Goal: Share content: Share content

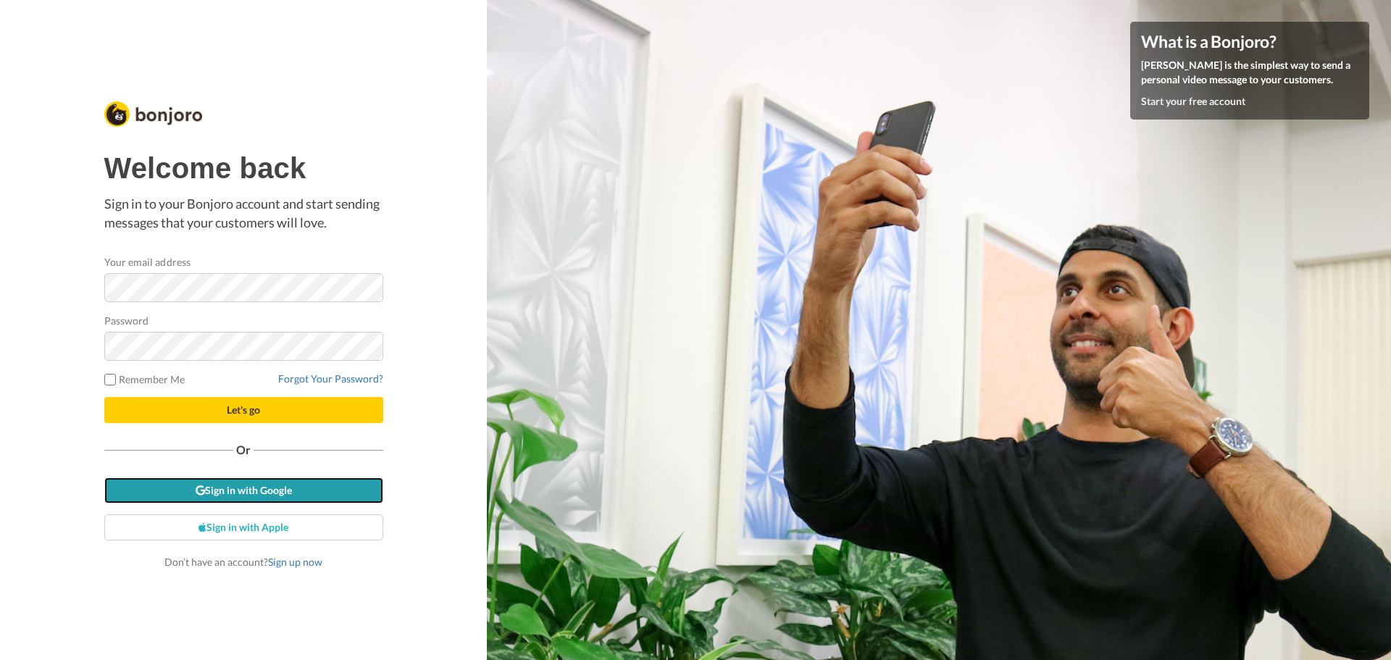
click at [301, 487] on link "Sign in with Google" at bounding box center [243, 491] width 279 height 26
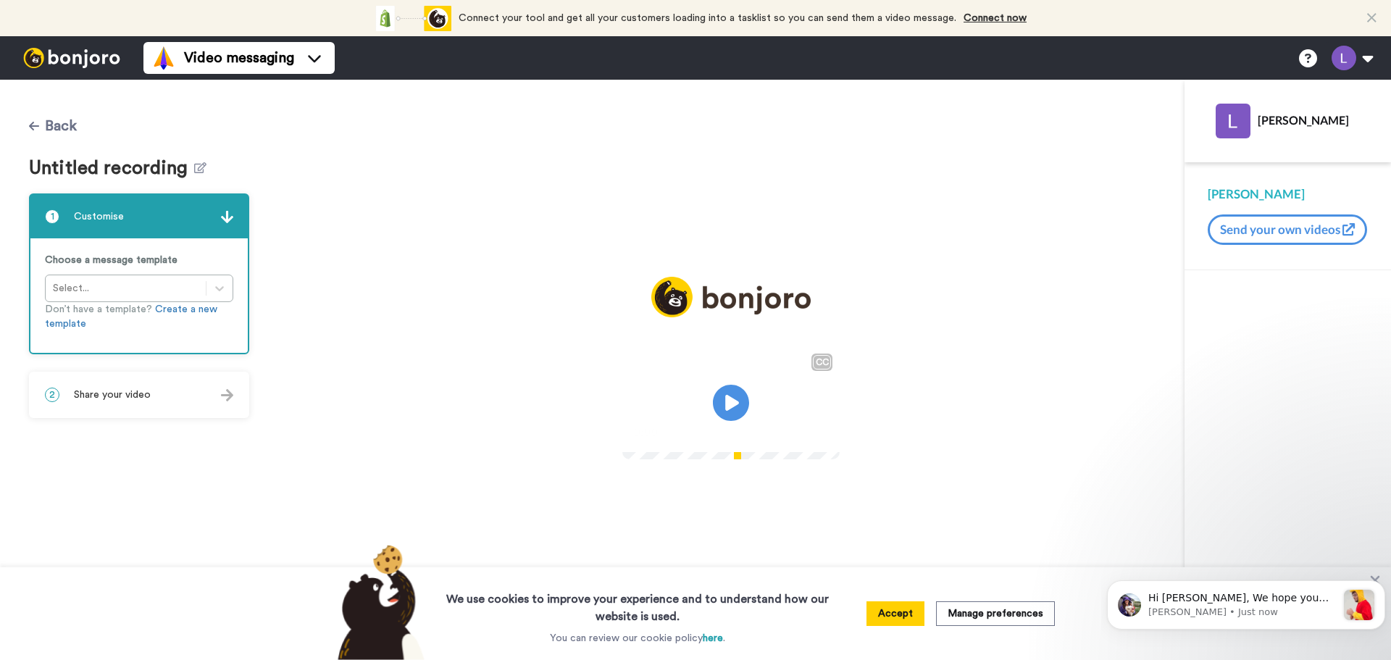
click at [59, 133] on button "Back" at bounding box center [53, 126] width 48 height 35
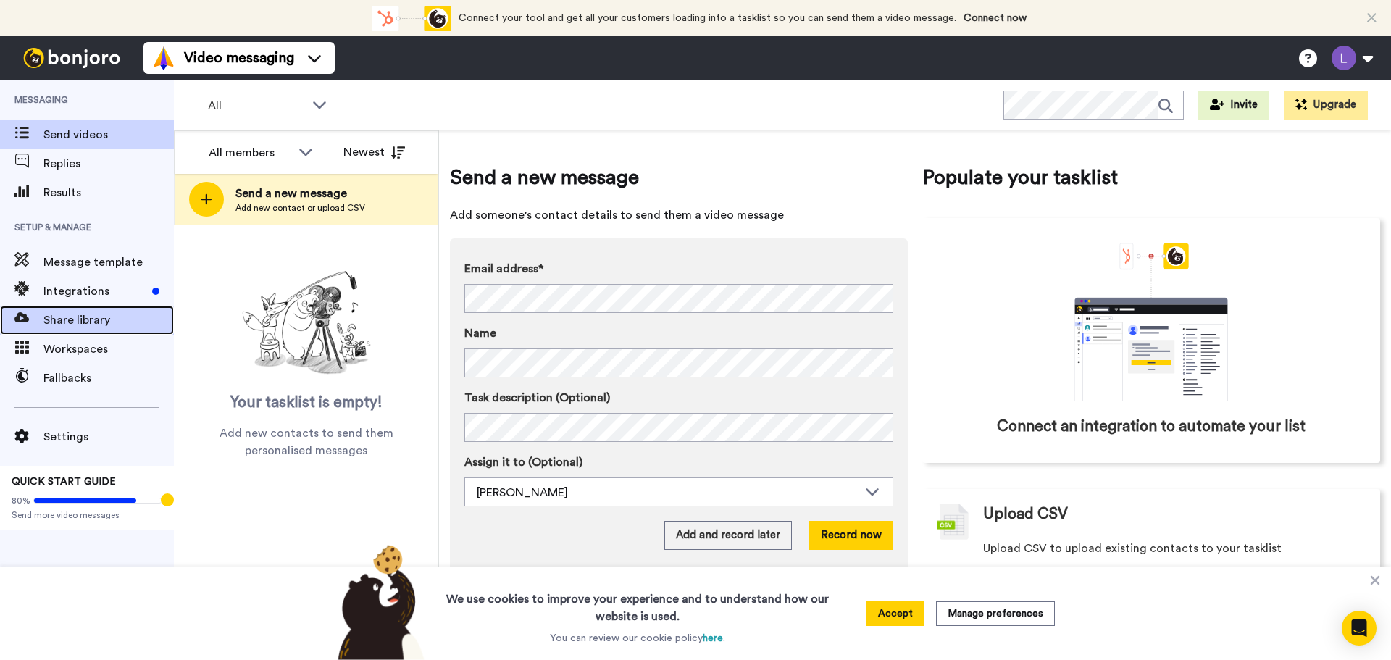
click at [120, 328] on span "Share library" at bounding box center [108, 320] width 130 height 17
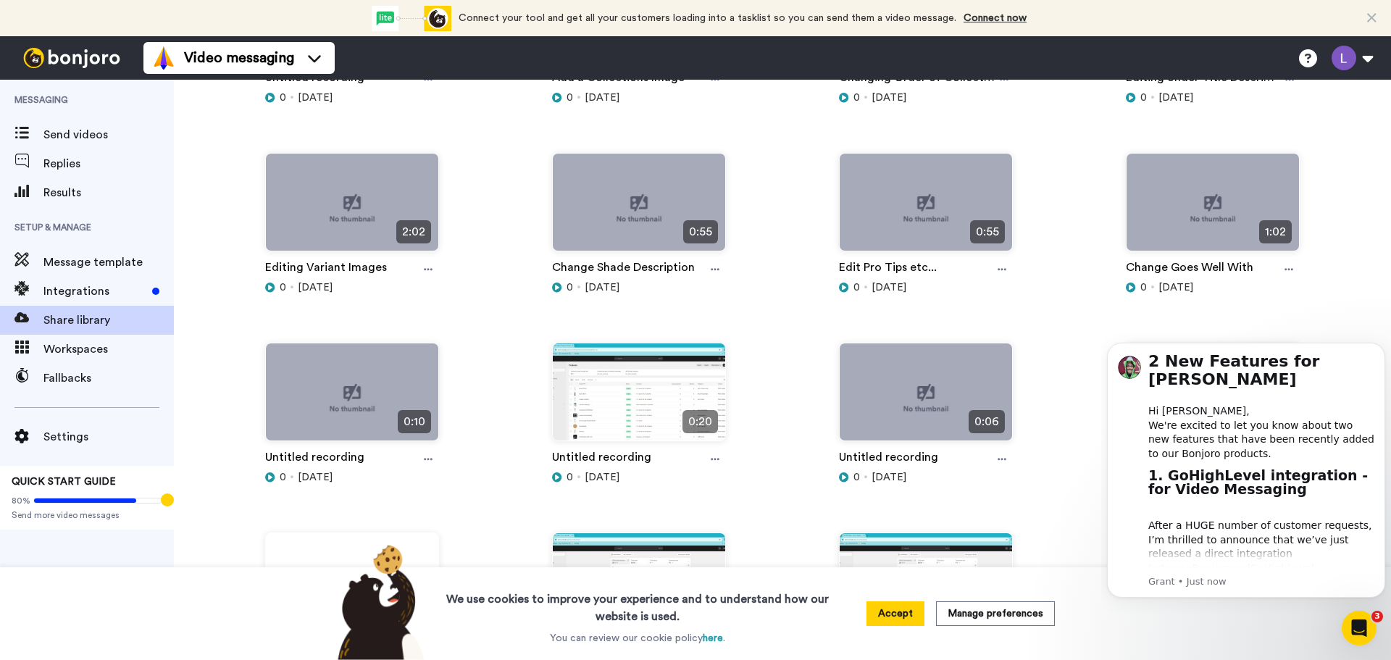
scroll to position [1232, 0]
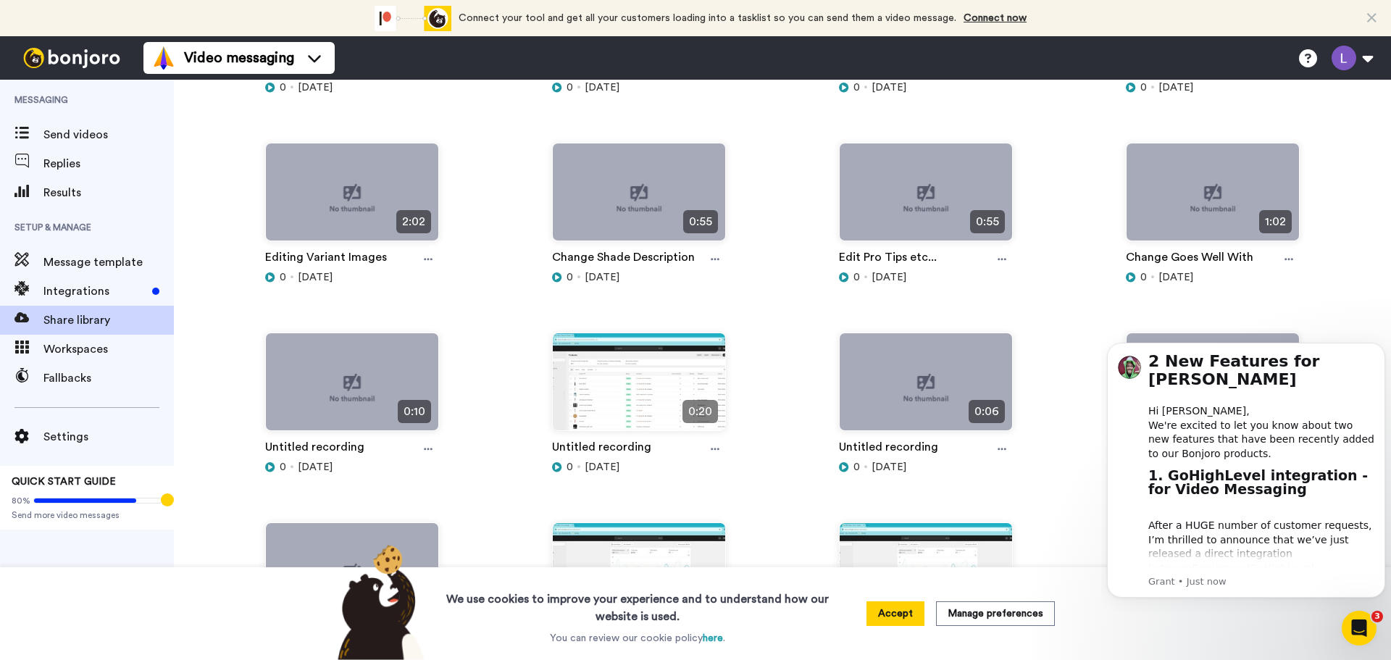
click at [1370, 307] on div "Share Library Upload Video Install chrome recorder Create screen recordings and…" at bounding box center [782, 370] width 1217 height 580
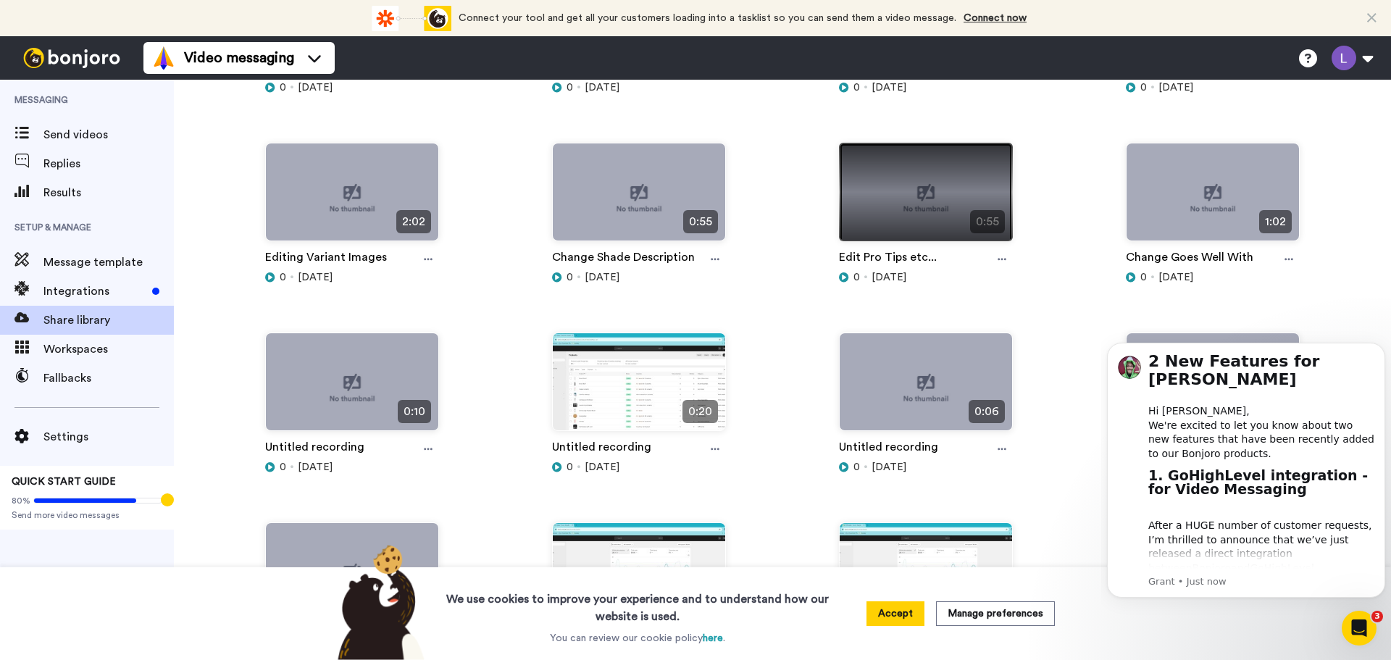
click at [925, 207] on img at bounding box center [926, 197] width 172 height 109
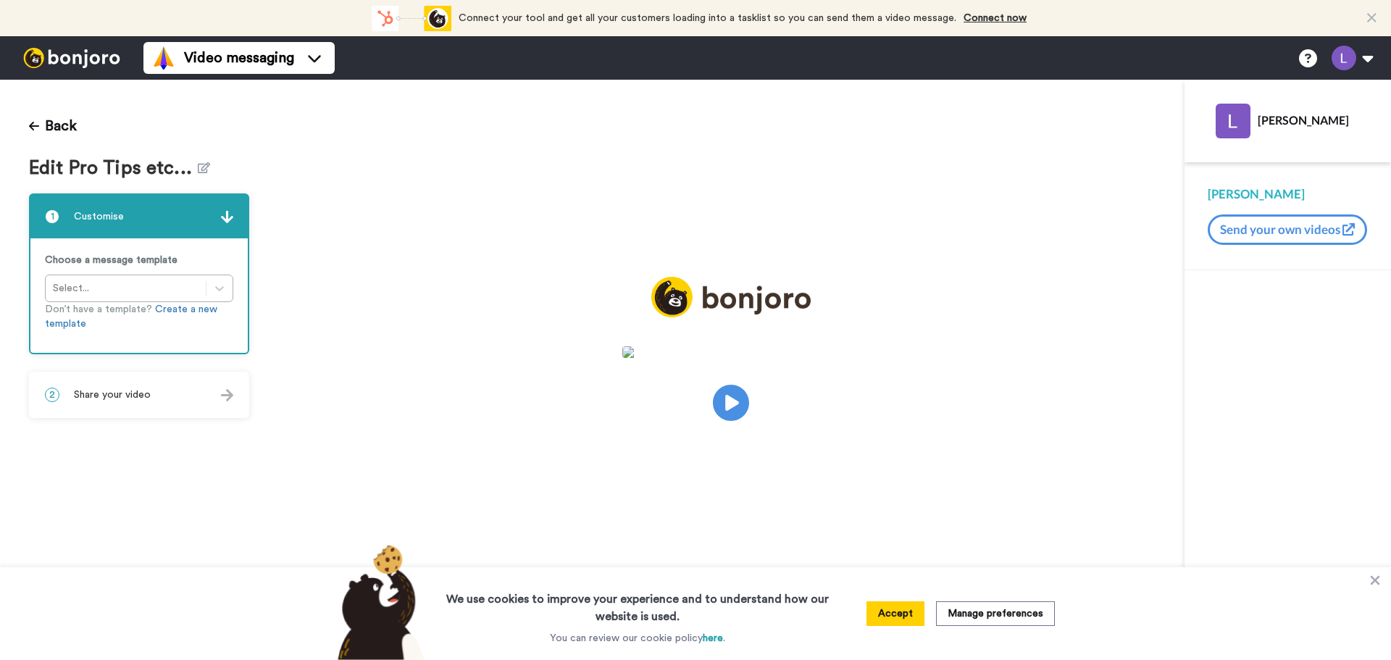
click at [712, 398] on video at bounding box center [730, 400] width 217 height 109
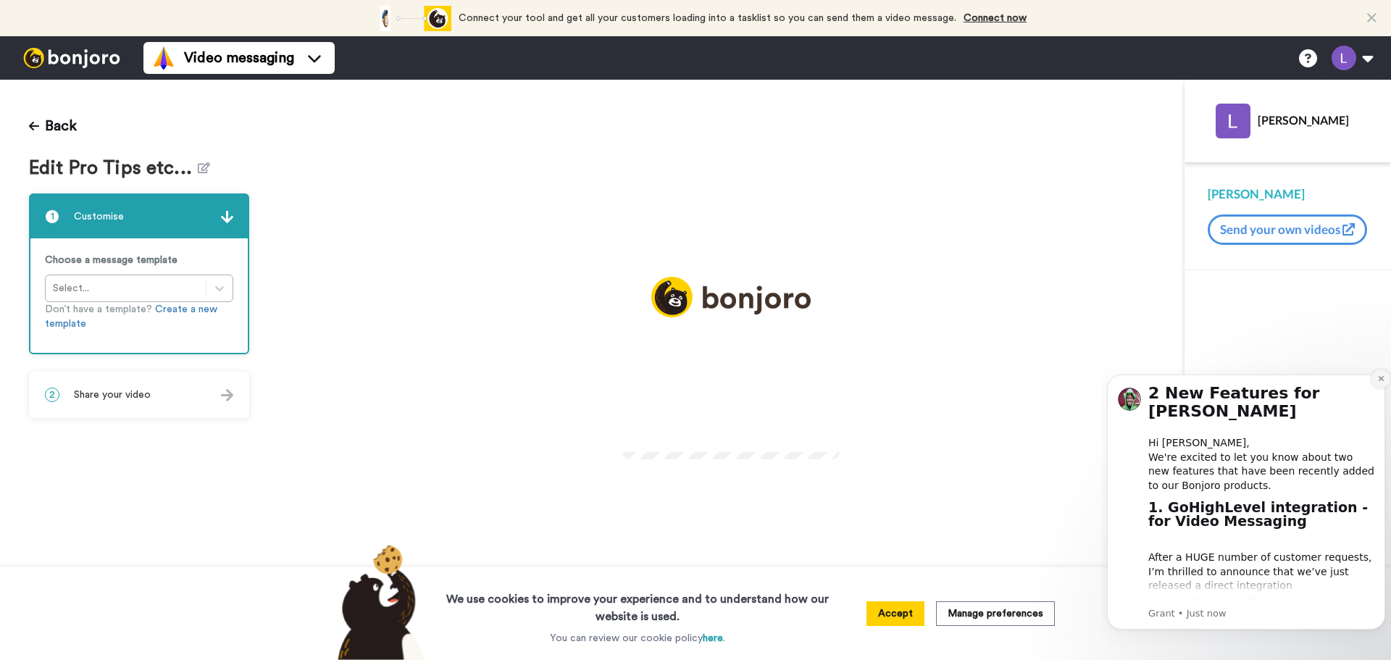
click at [1381, 380] on icon "Dismiss notification" at bounding box center [1381, 379] width 8 height 8
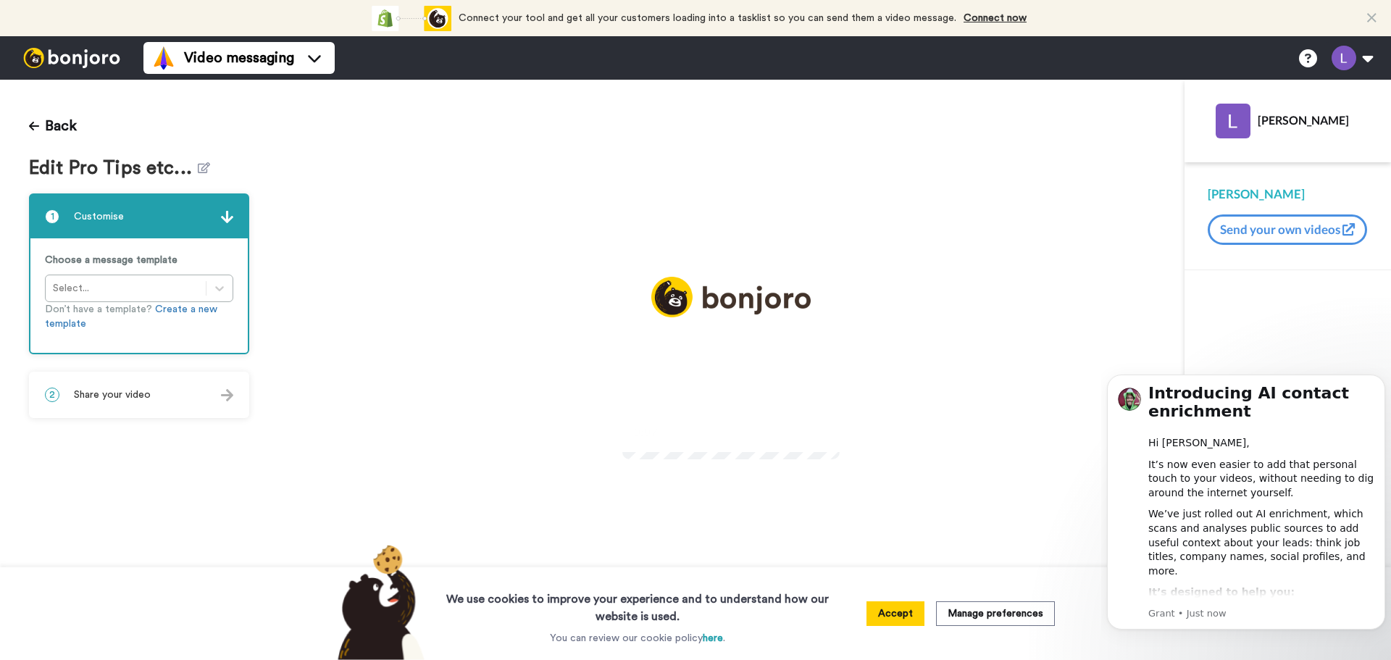
click at [110, 161] on span "Edit Pro Tips etc..." at bounding box center [113, 168] width 169 height 21
copy span "Edit Pro Tips etc..."
click at [189, 380] on div "2 Share your video" at bounding box center [138, 394] width 217 height 43
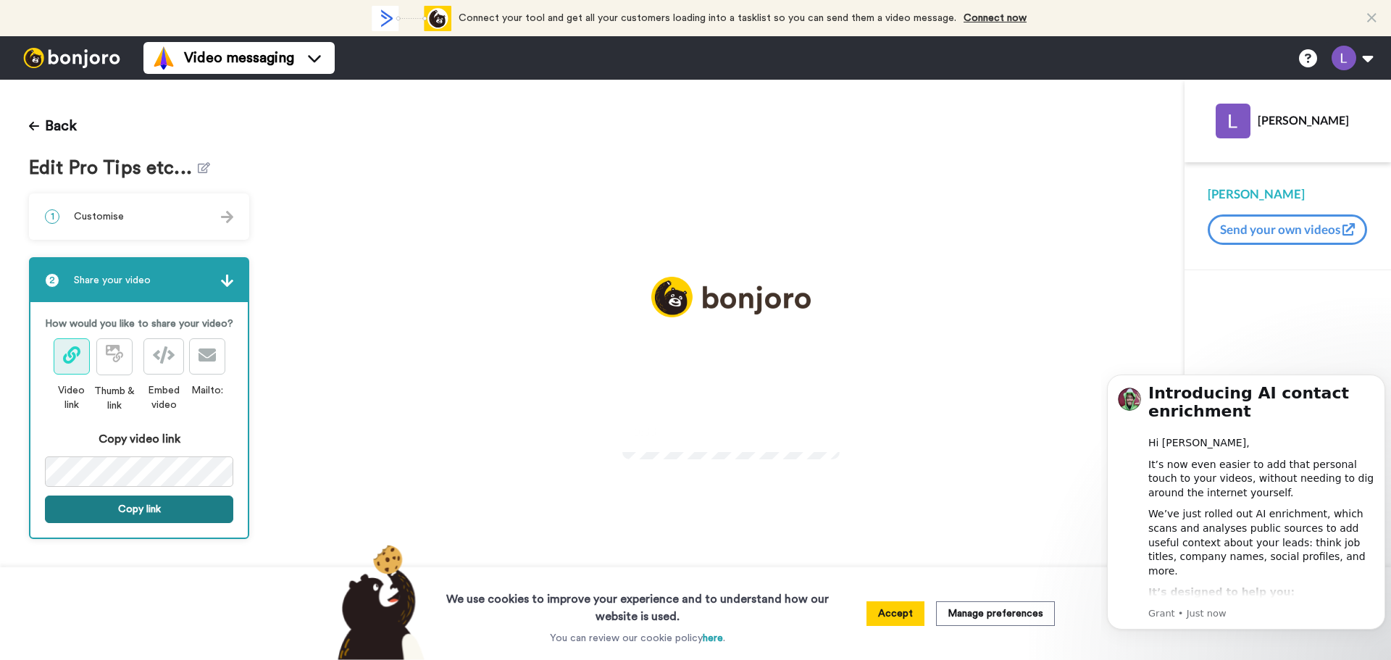
click at [151, 506] on button "Copy link" at bounding box center [139, 510] width 188 height 28
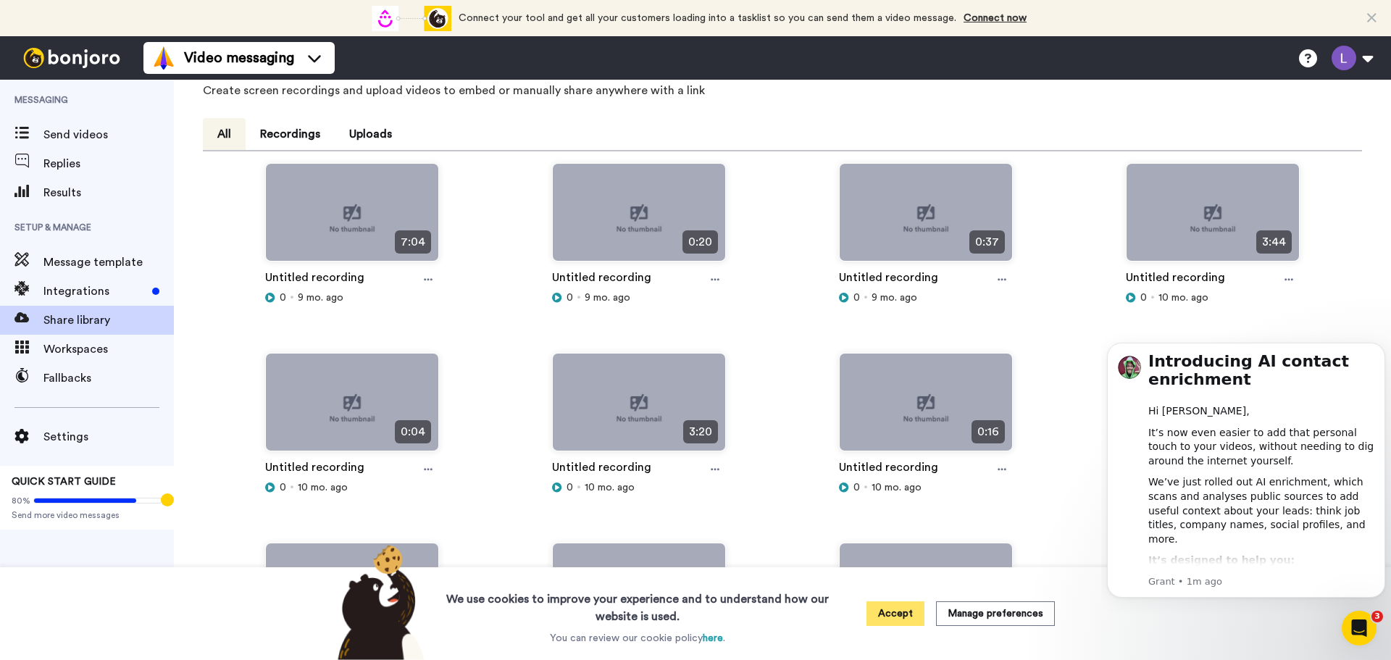
drag, startPoint x: 892, startPoint y: 625, endPoint x: 914, endPoint y: 626, distance: 21.8
click at [892, 625] on button "Accept" at bounding box center [896, 613] width 58 height 25
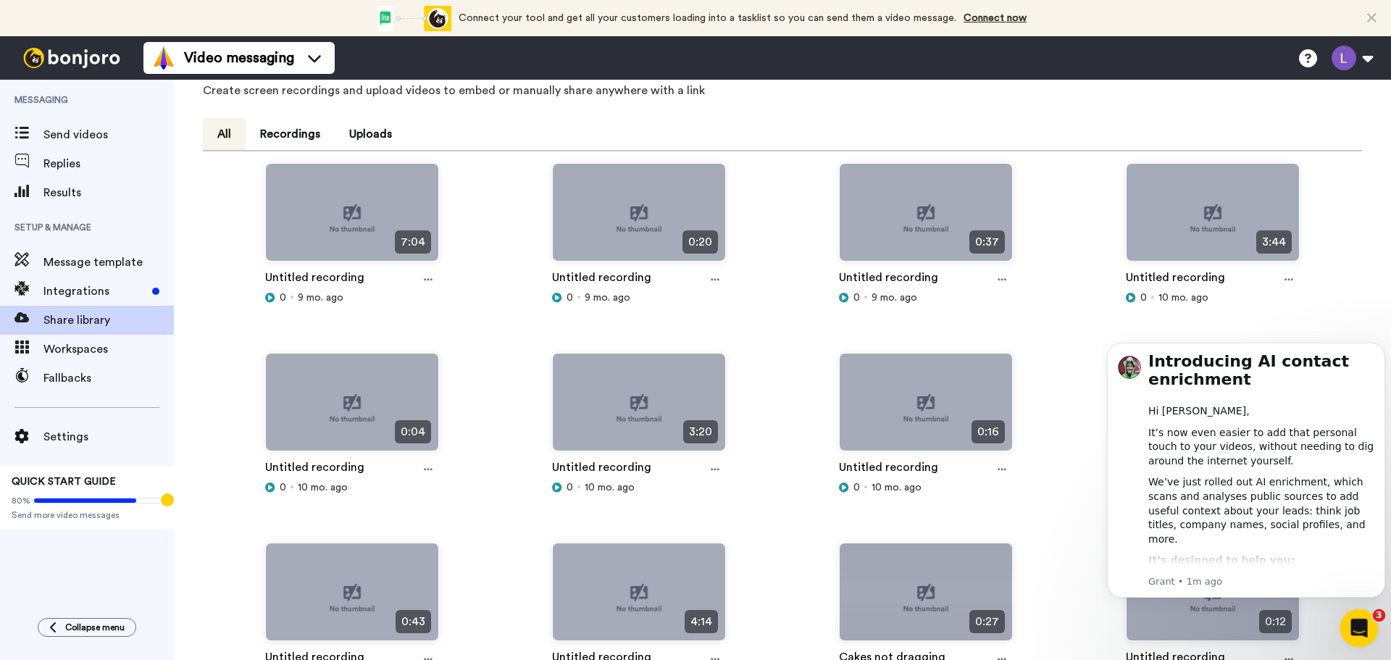
click at [1368, 633] on div "Open Intercom Messenger" at bounding box center [1357, 626] width 48 height 48
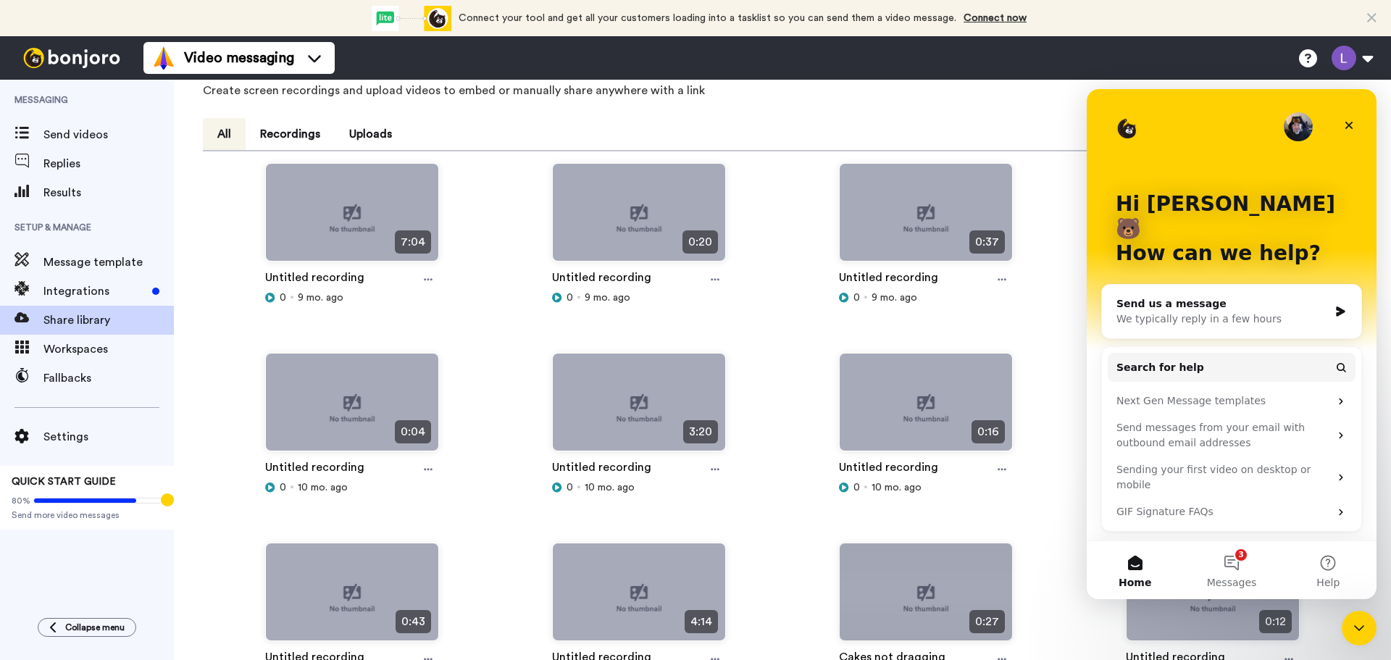
click at [1340, 625] on div "0:12 Untitled recording 0 1 yr. ago" at bounding box center [1212, 638] width 287 height 190
click at [1361, 622] on icon "Close Intercom Messenger" at bounding box center [1356, 625] width 17 height 17
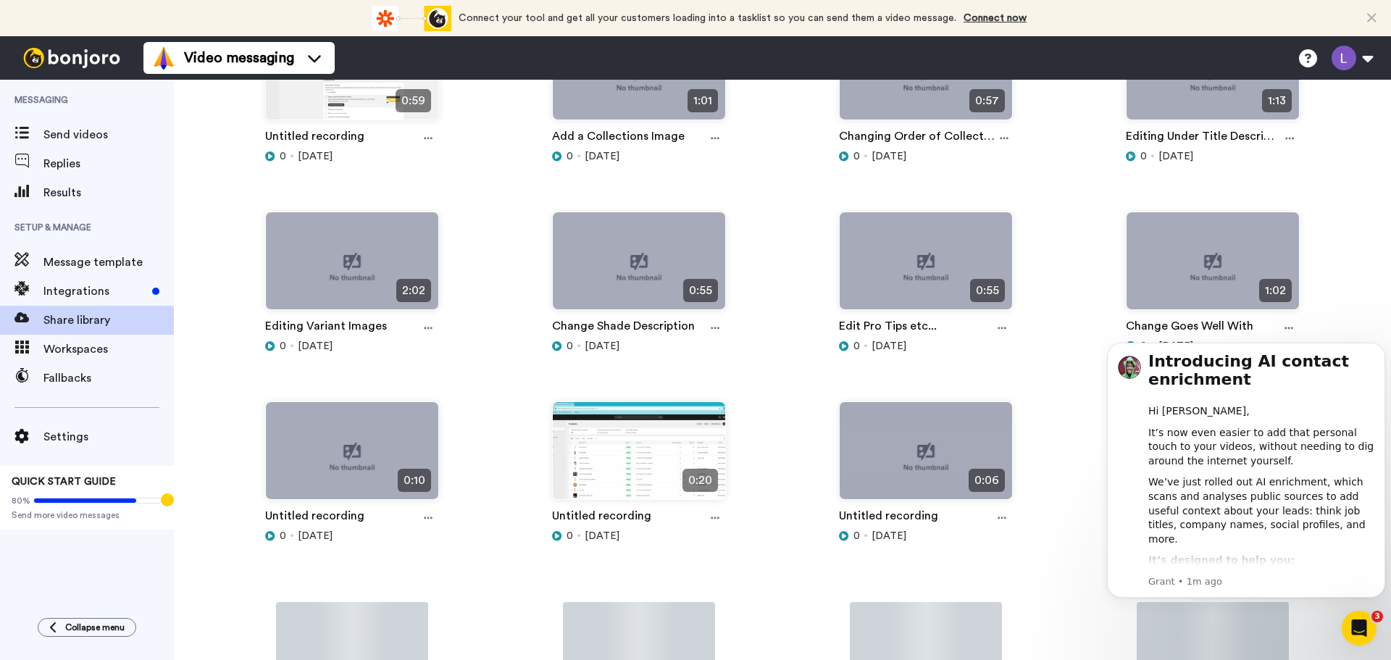
scroll to position [1371, 0]
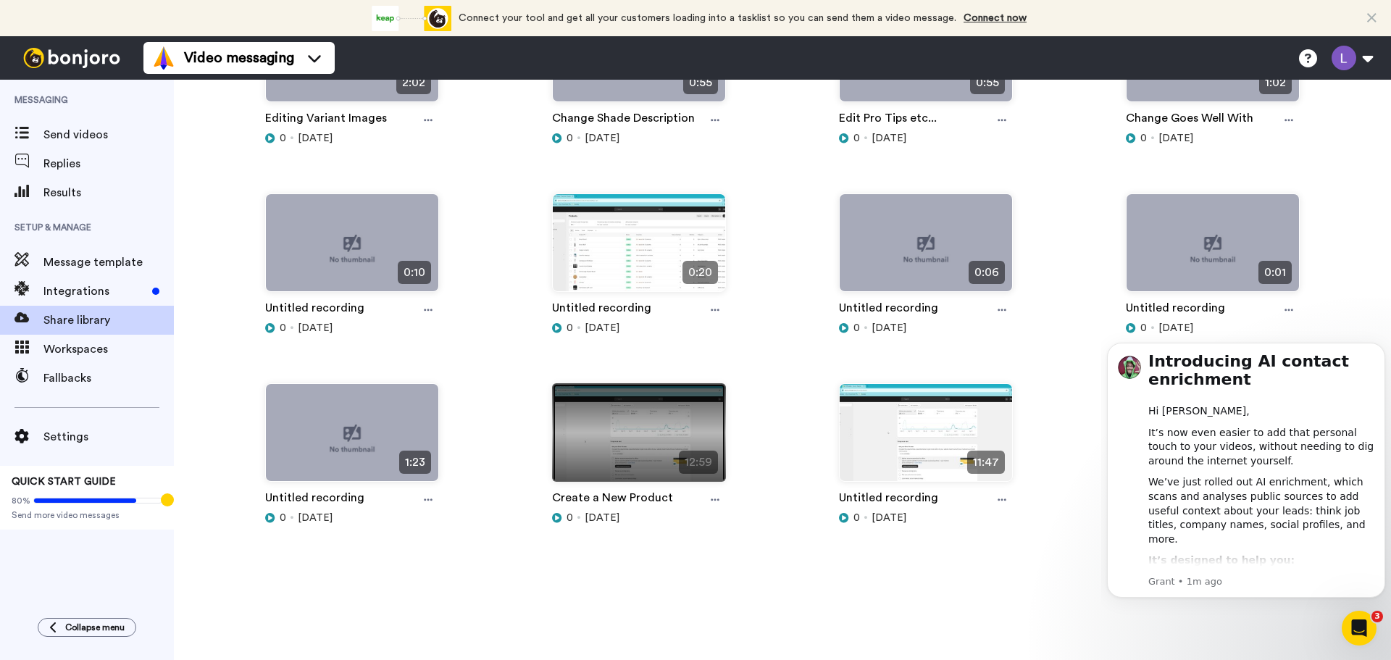
click at [652, 458] on img at bounding box center [639, 438] width 172 height 109
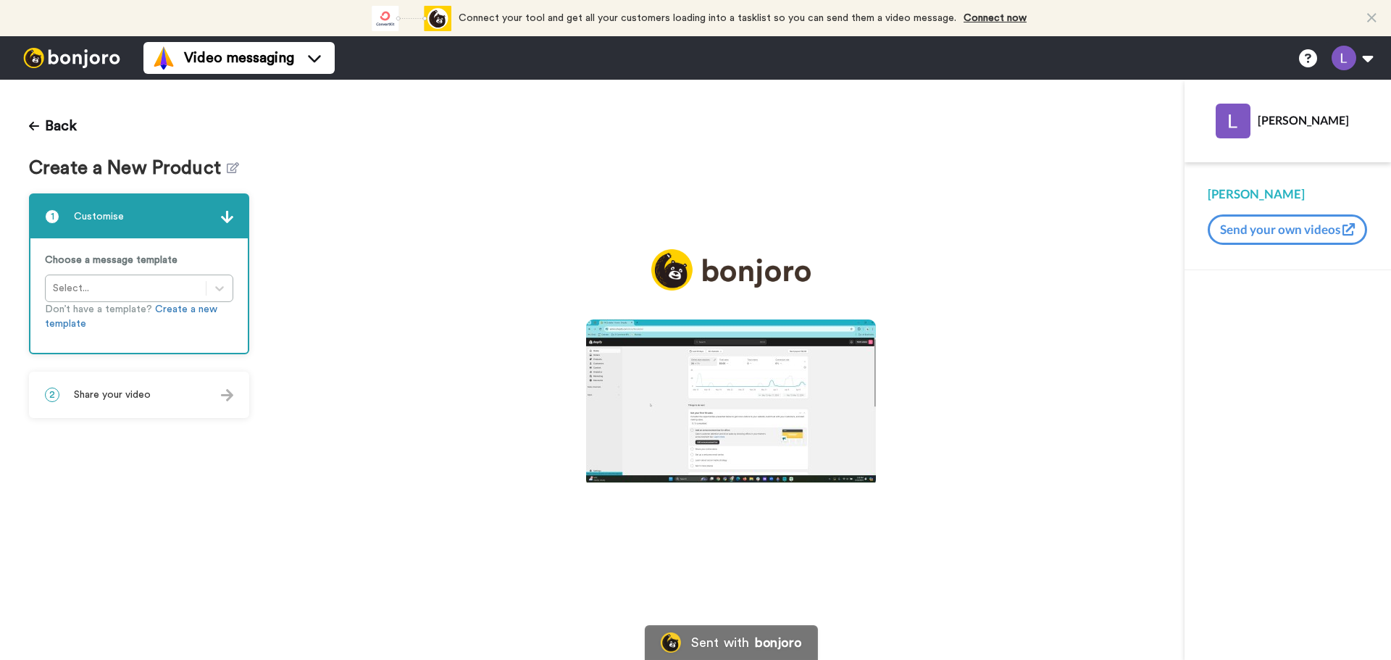
drag, startPoint x: 0, startPoint y: 0, endPoint x: 729, endPoint y: 404, distance: 833.6
click at [730, 404] on icon at bounding box center [731, 403] width 38 height 38
click at [742, 412] on icon at bounding box center [731, 403] width 38 height 38
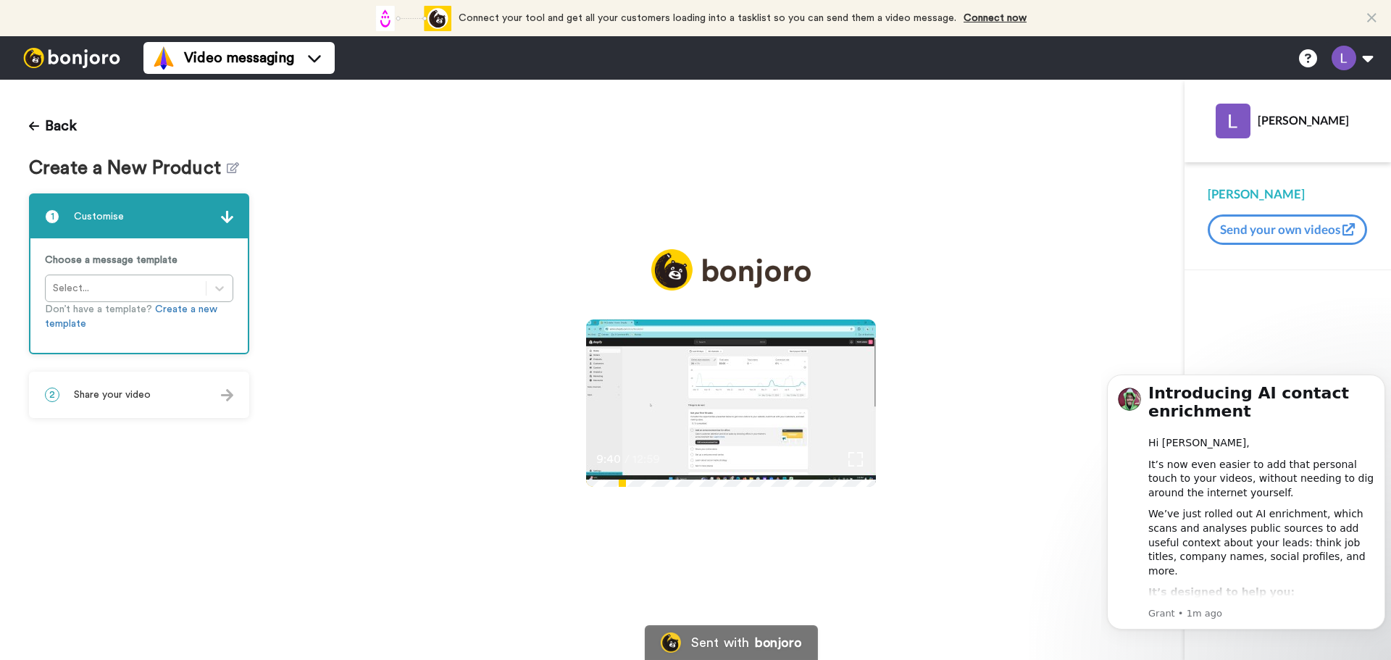
drag, startPoint x: 163, startPoint y: 419, endPoint x: 164, endPoint y: 406, distance: 13.1
click at [164, 406] on div "Back Create a New Product 1 Customise Choose a message template Select... Don’t…" at bounding box center [139, 370] width 278 height 580
click at [164, 406] on div "2 Share your video" at bounding box center [138, 394] width 217 height 43
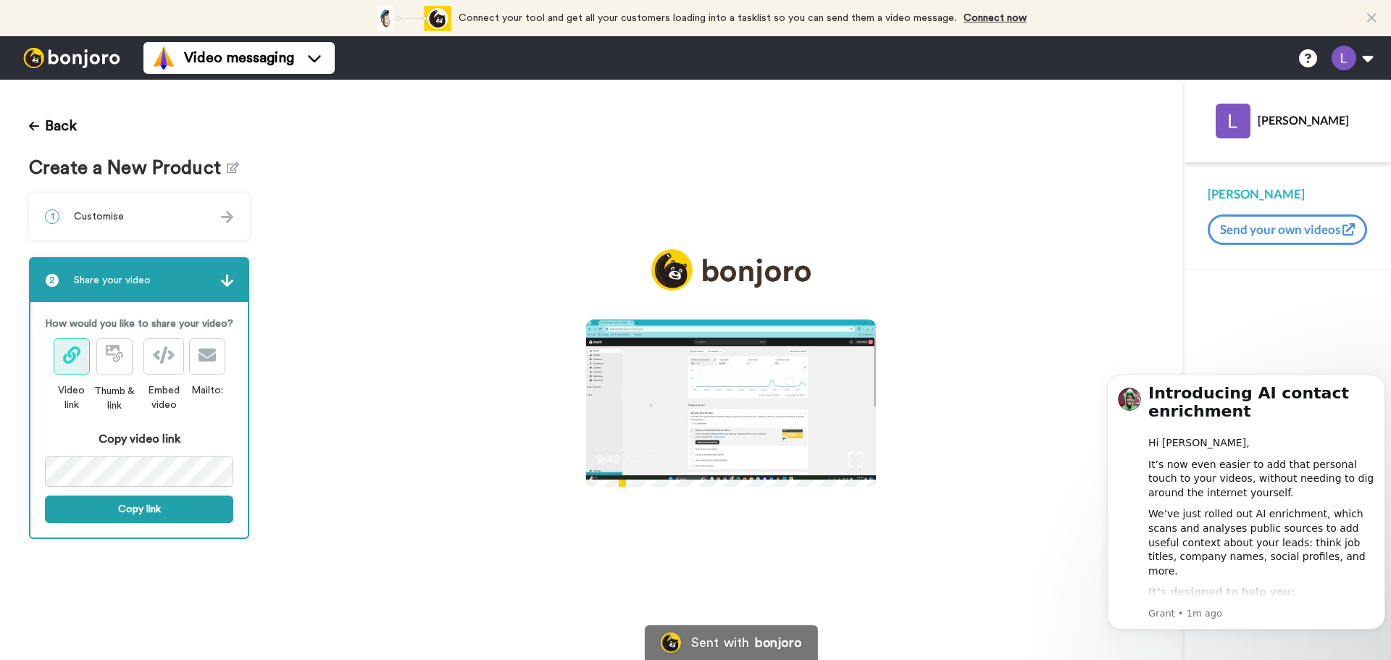
click at [135, 491] on div at bounding box center [139, 475] width 188 height 39
click at [145, 507] on button "Copy link" at bounding box center [139, 510] width 188 height 28
click at [56, 118] on button "Back" at bounding box center [53, 126] width 48 height 35
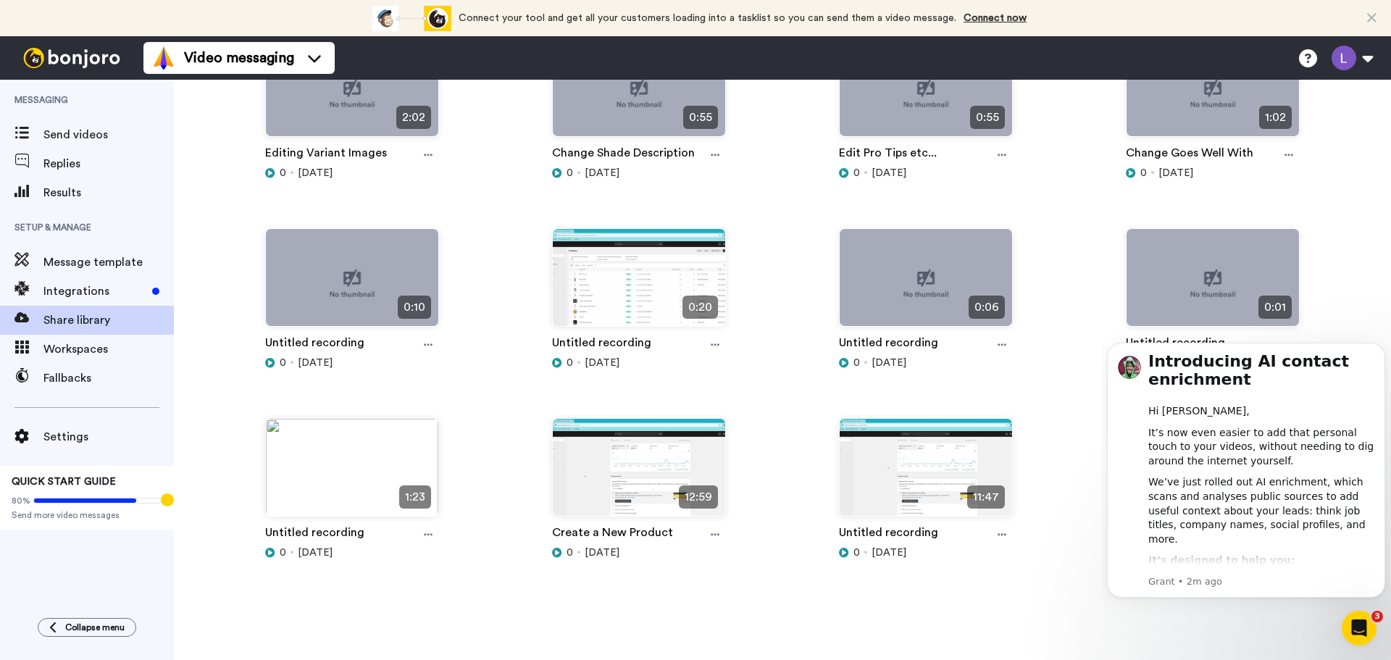
scroll to position [1371, 0]
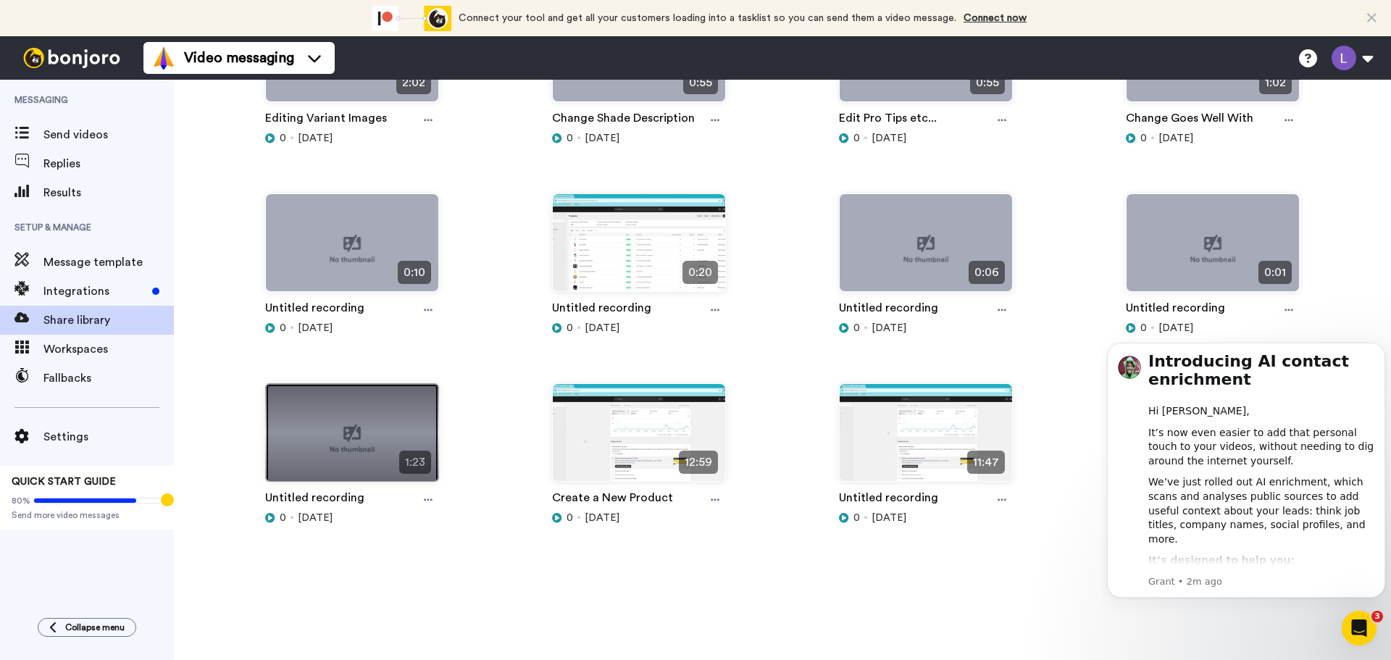
click at [335, 422] on img at bounding box center [352, 438] width 172 height 109
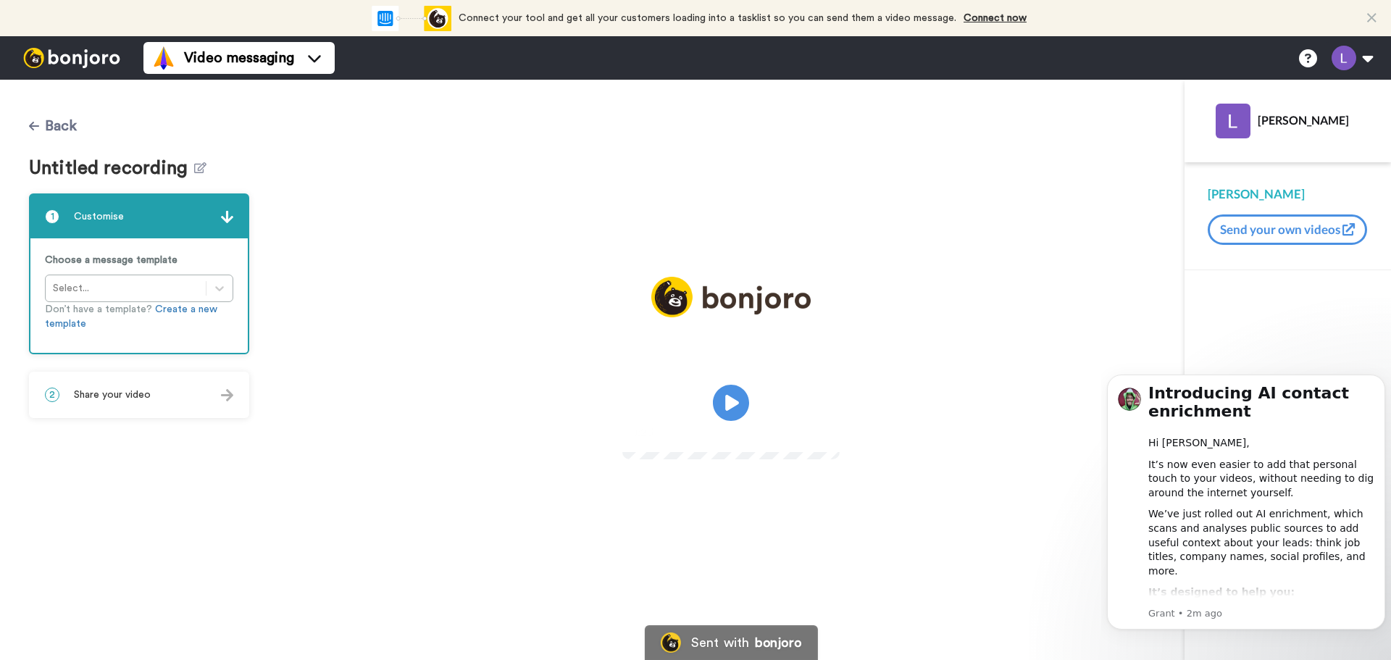
click at [29, 115] on button "Back" at bounding box center [53, 126] width 48 height 35
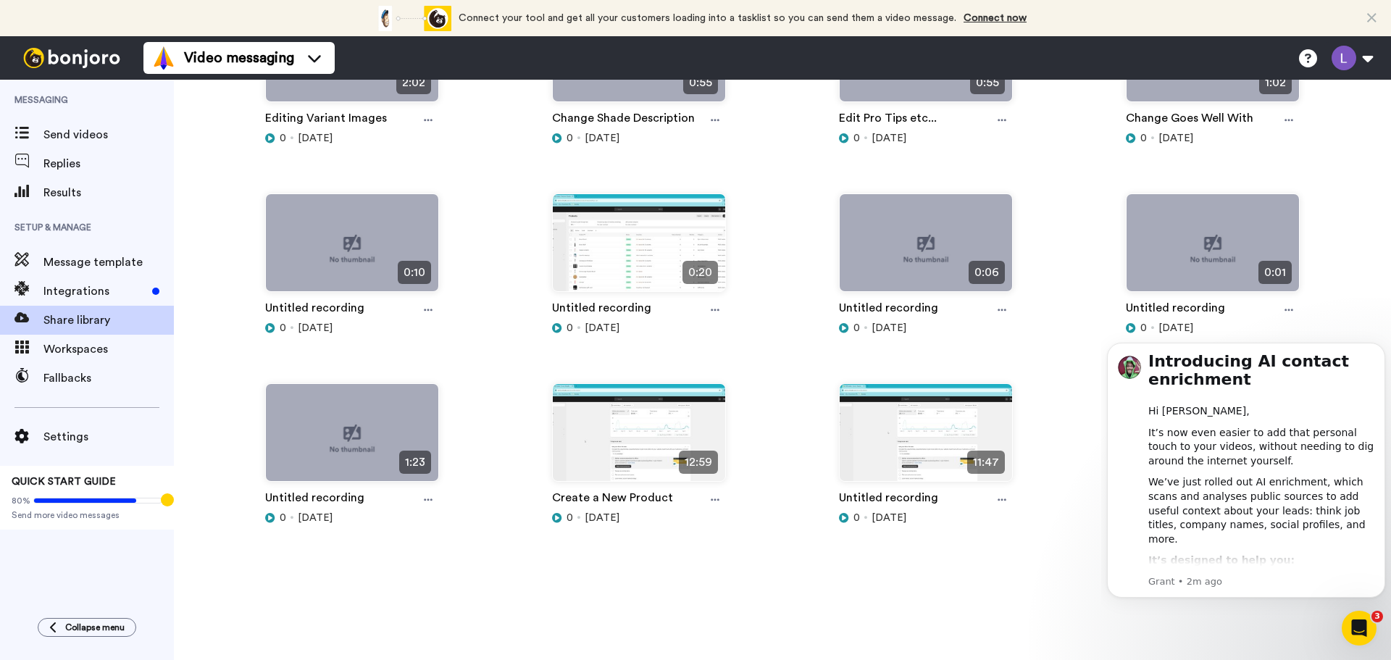
click at [928, 527] on div "Untitled recording 0 [DATE]" at bounding box center [926, 510] width 174 height 43
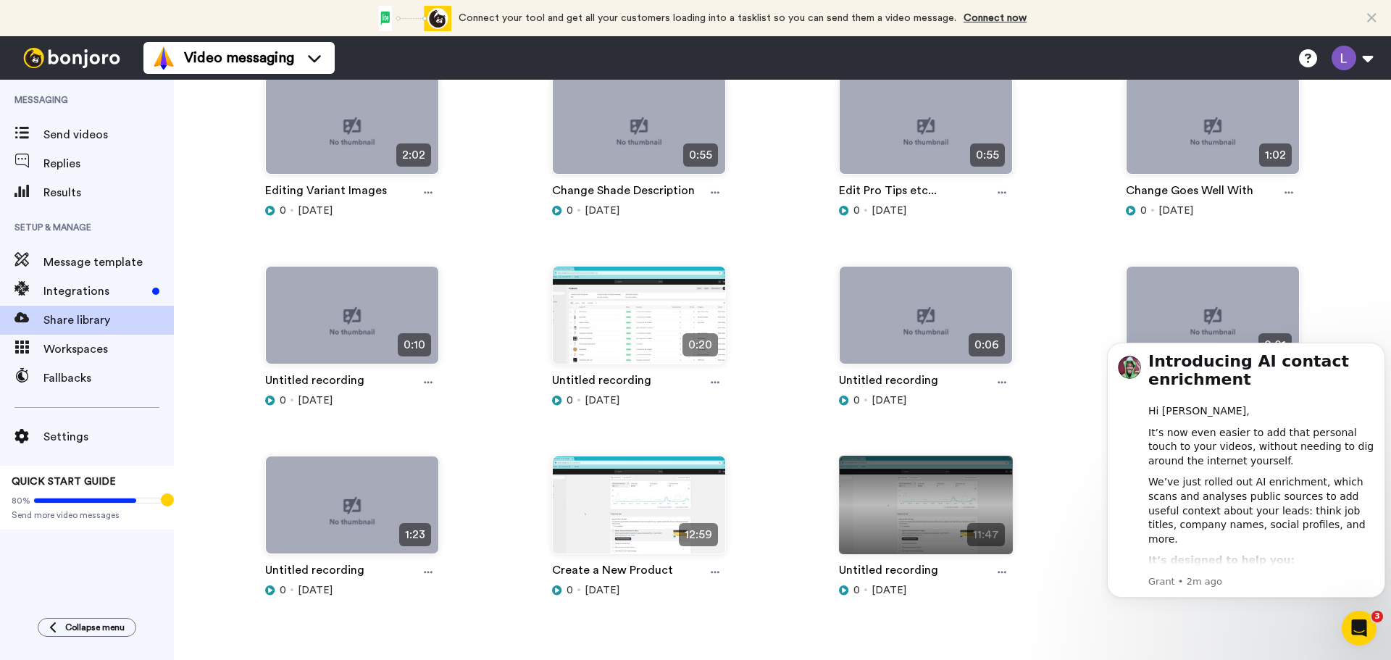
scroll to position [1226, 0]
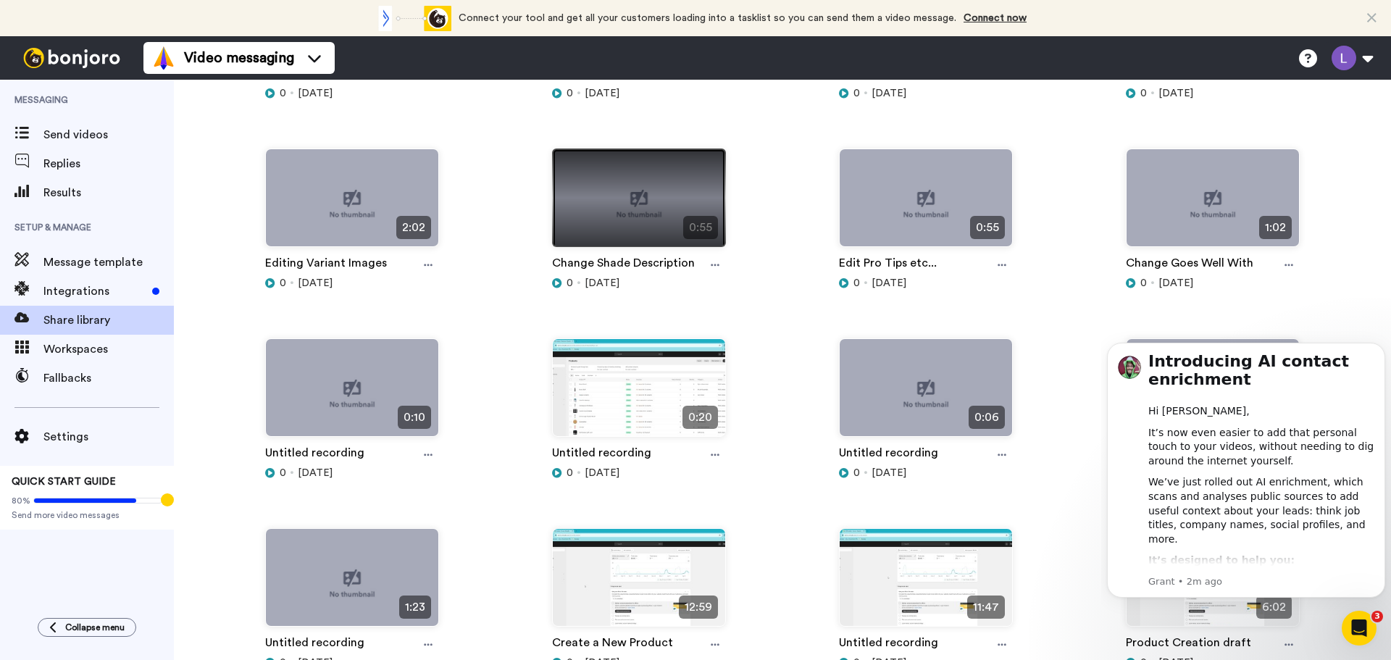
click at [626, 215] on img at bounding box center [639, 203] width 172 height 109
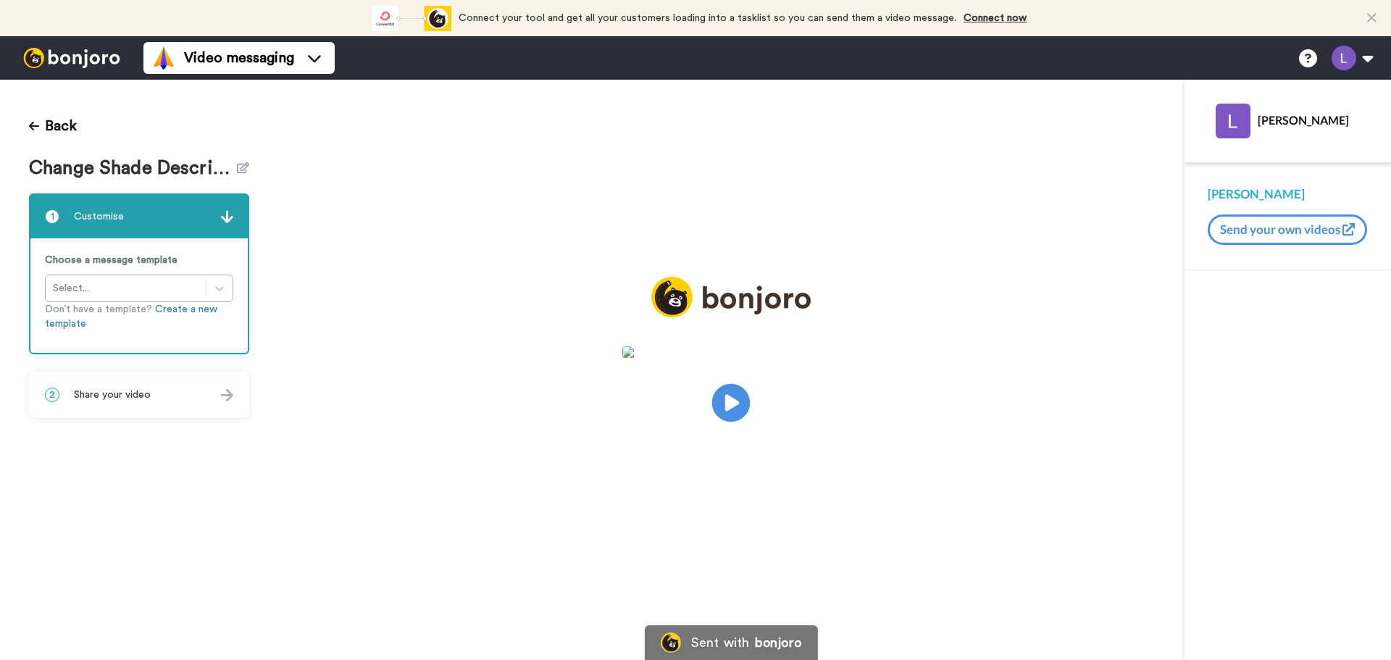
click at [733, 410] on icon at bounding box center [731, 403] width 38 height 38
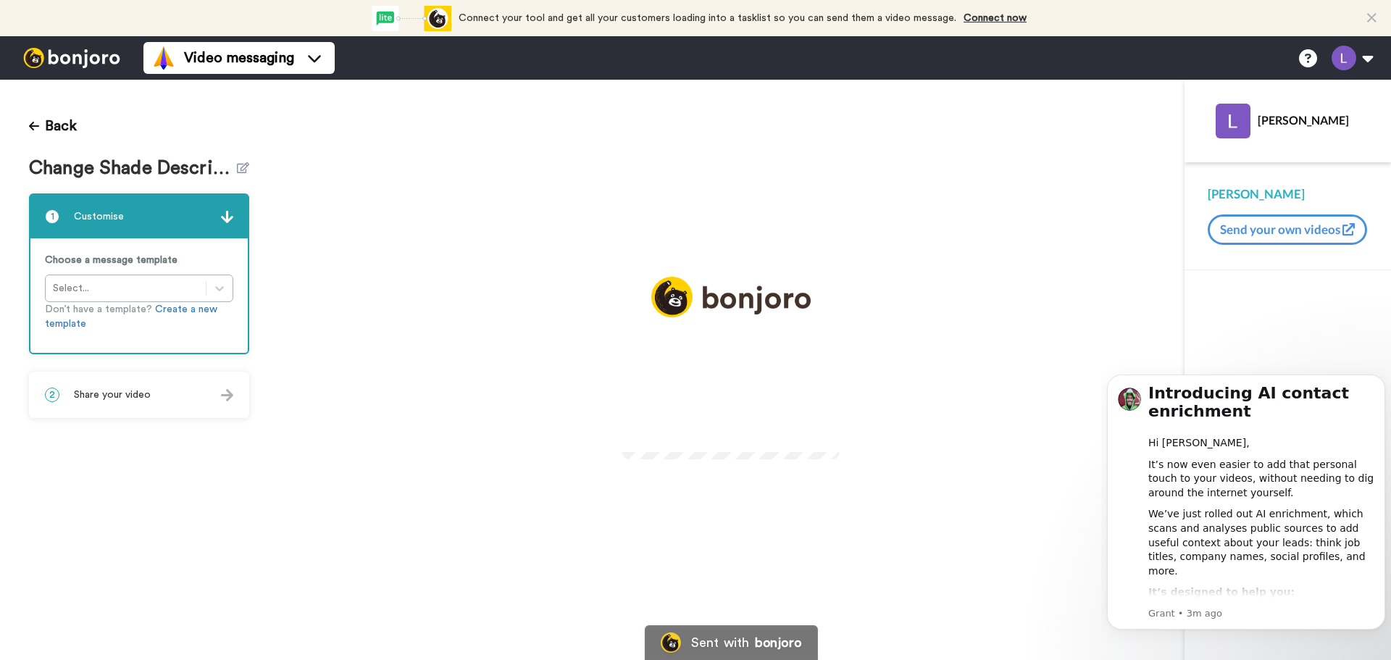
click at [147, 164] on span "Change Shade Description" at bounding box center [133, 168] width 208 height 21
copy span "Change Shade Description"
click at [117, 391] on span "Share your video" at bounding box center [112, 395] width 77 height 14
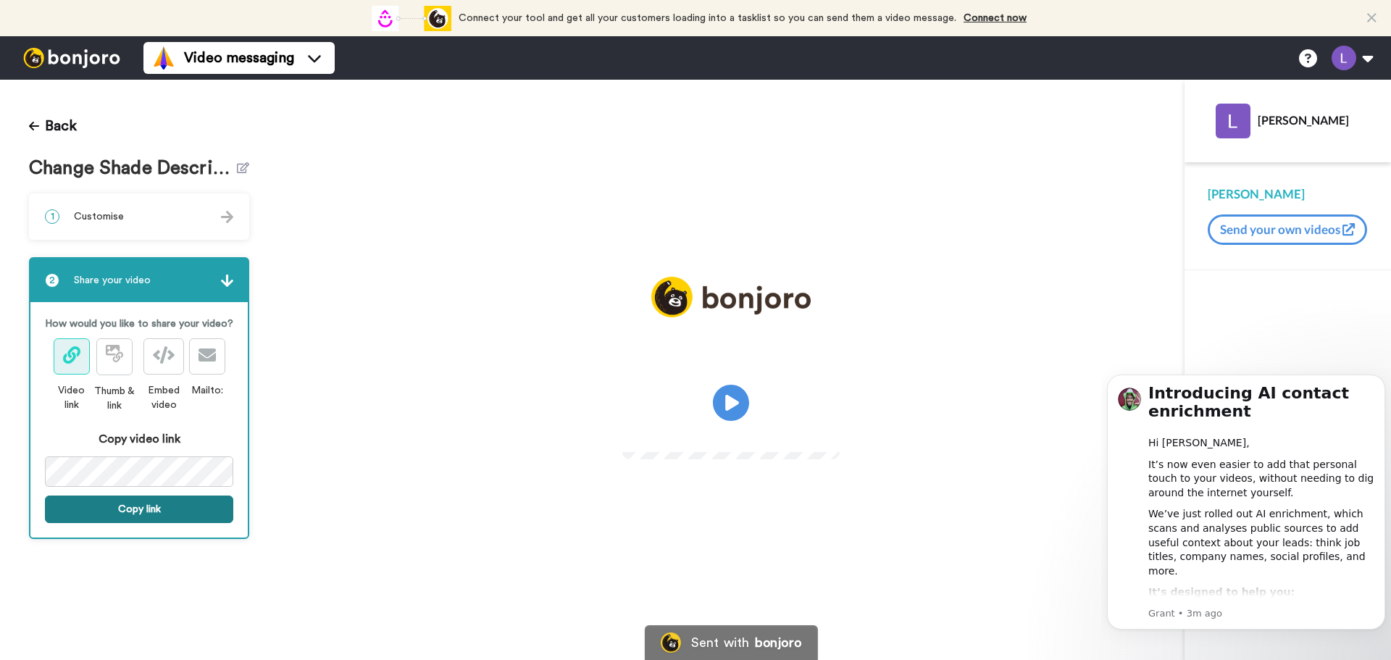
click at [117, 504] on button "Copy link" at bounding box center [139, 510] width 188 height 28
